Goal: Information Seeking & Learning: Learn about a topic

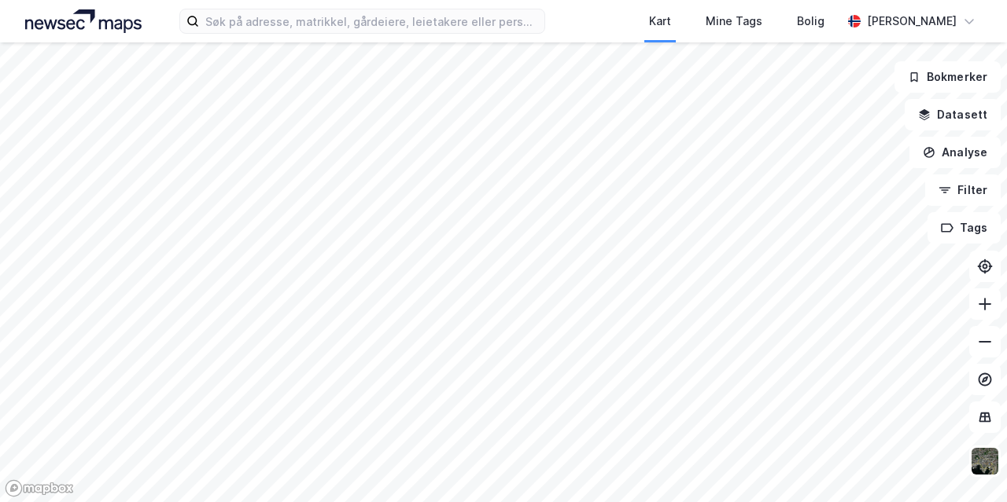
click at [641, 502] on html "Kart Mine Tags Bolig [PERSON_NAME] Bokmerker Datasett Analyse Filter Tags" at bounding box center [503, 251] width 1007 height 502
click at [988, 295] on button at bounding box center [984, 304] width 31 height 31
click at [981, 307] on icon at bounding box center [985, 304] width 16 height 16
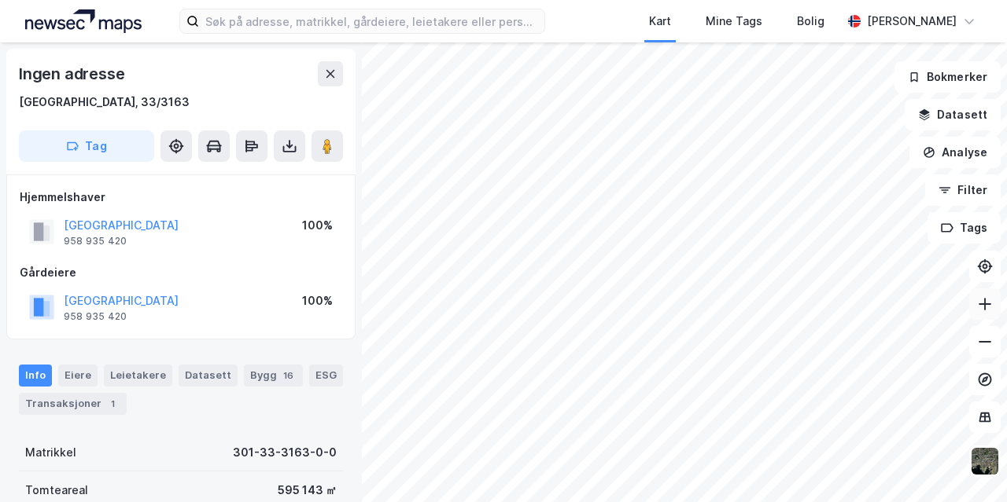
click at [989, 303] on icon at bounding box center [985, 304] width 16 height 16
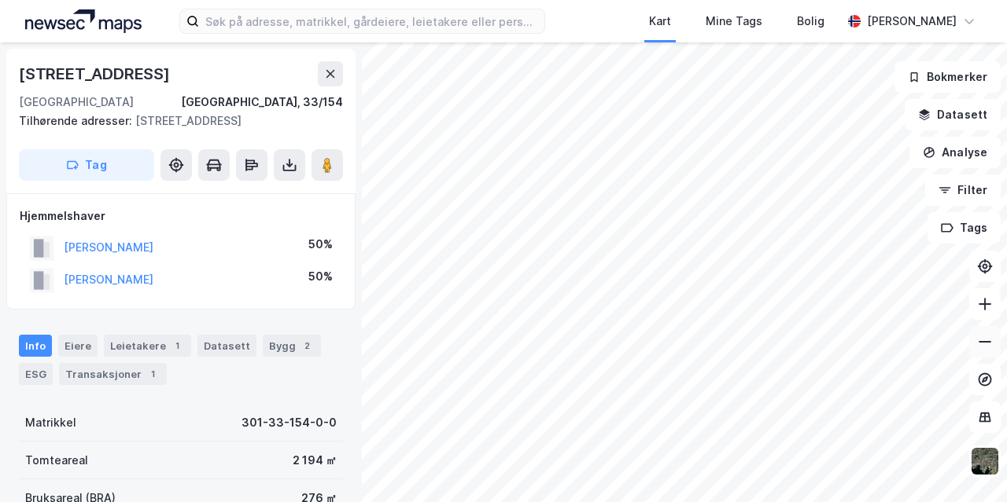
click at [979, 351] on button at bounding box center [984, 341] width 31 height 31
